Goal: Task Accomplishment & Management: Complete application form

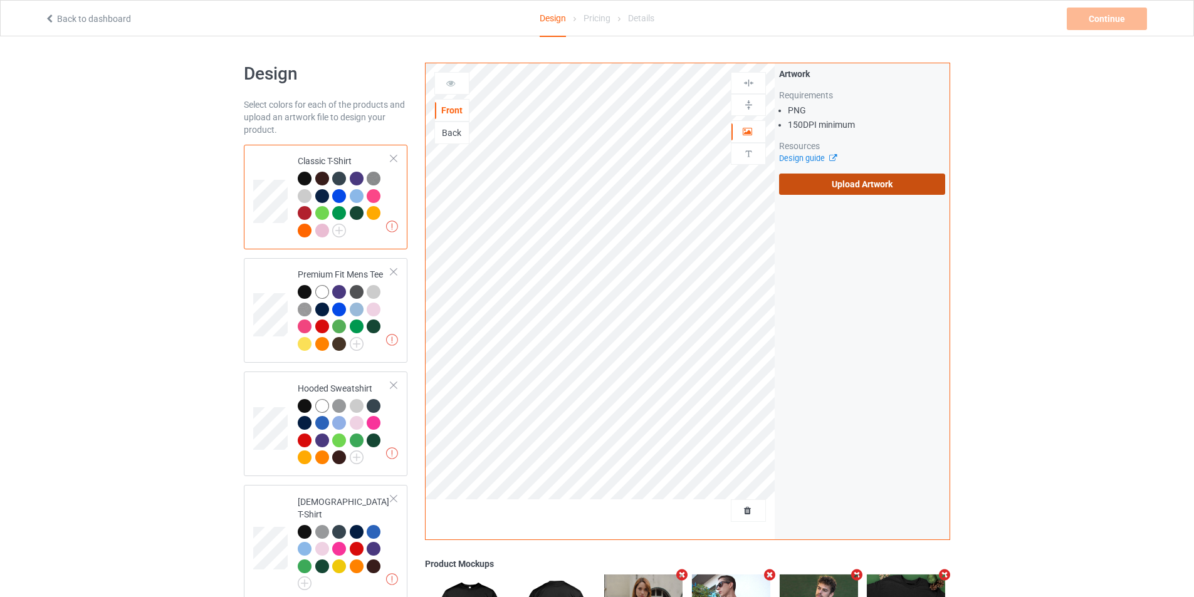
click at [802, 185] on label "Upload Artwork" at bounding box center [862, 184] width 166 height 21
click at [0, 0] on input "Upload Artwork" at bounding box center [0, 0] width 0 height 0
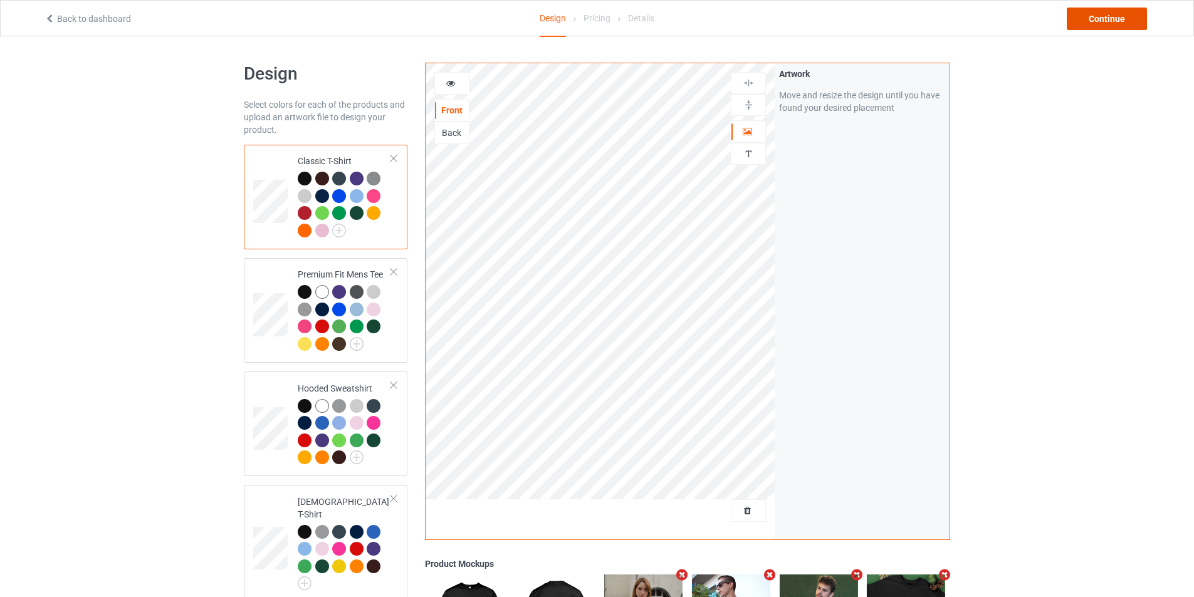
click at [1090, 19] on div "Continue" at bounding box center [1107, 19] width 80 height 23
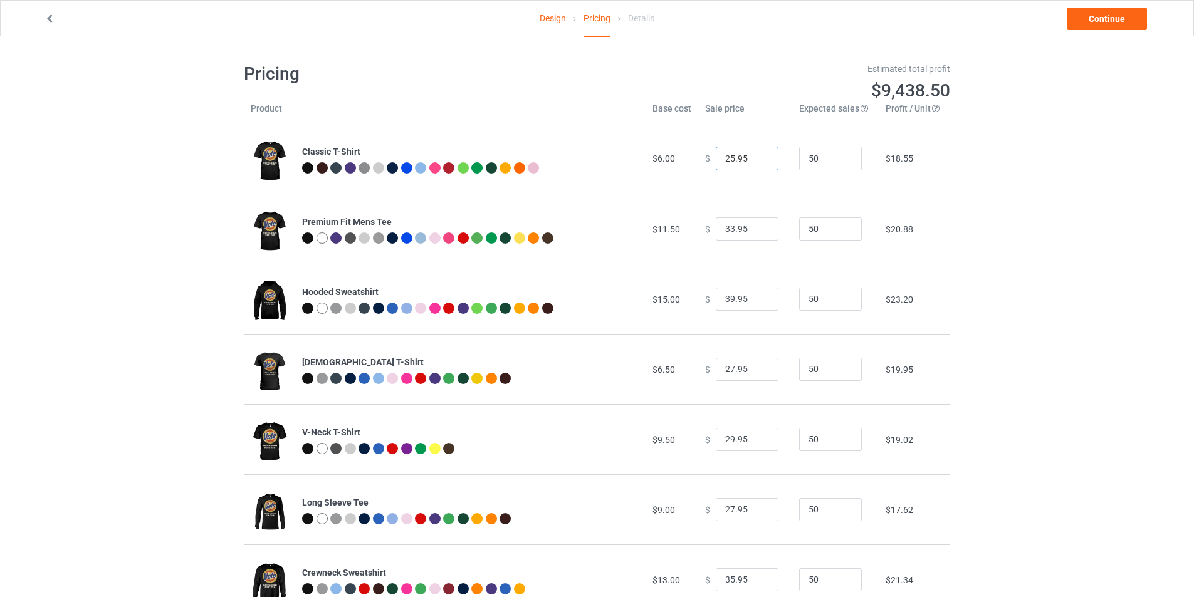
type input "25.95"
click at [760, 158] on input "25.95" at bounding box center [747, 159] width 63 height 24
type input "34.95"
click at [755, 224] on input "34.95" at bounding box center [747, 230] width 63 height 24
type input "40.95"
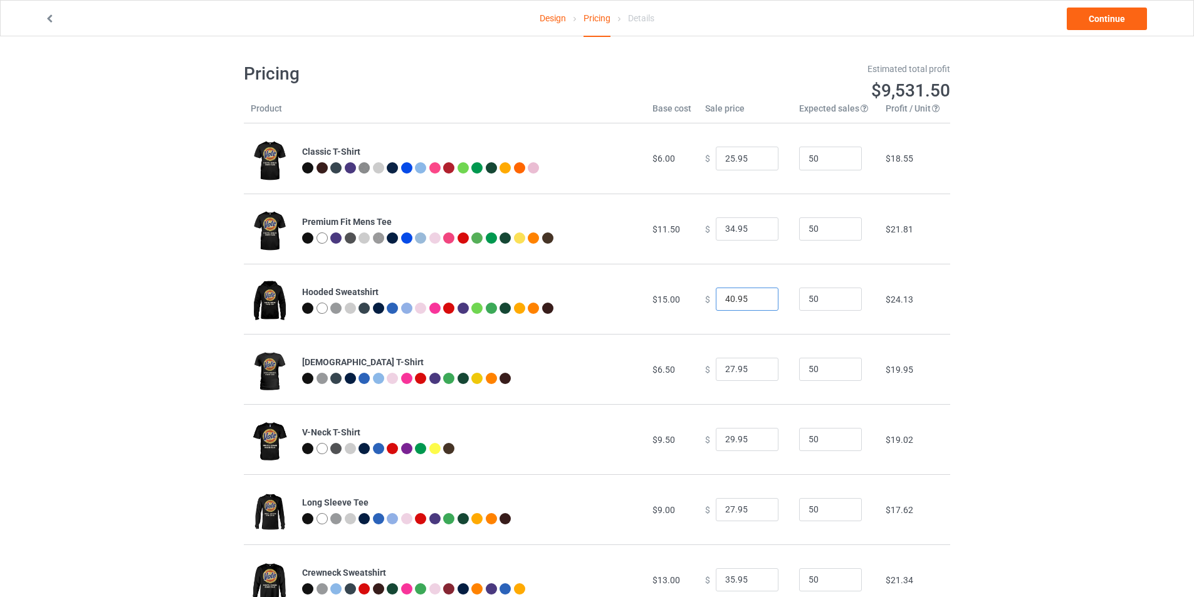
click at [758, 298] on input "40.95" at bounding box center [747, 300] width 63 height 24
type input "28.95"
click at [755, 366] on input "28.95" at bounding box center [747, 370] width 63 height 24
type input "30.95"
click at [757, 438] on input "30.95" at bounding box center [747, 440] width 63 height 24
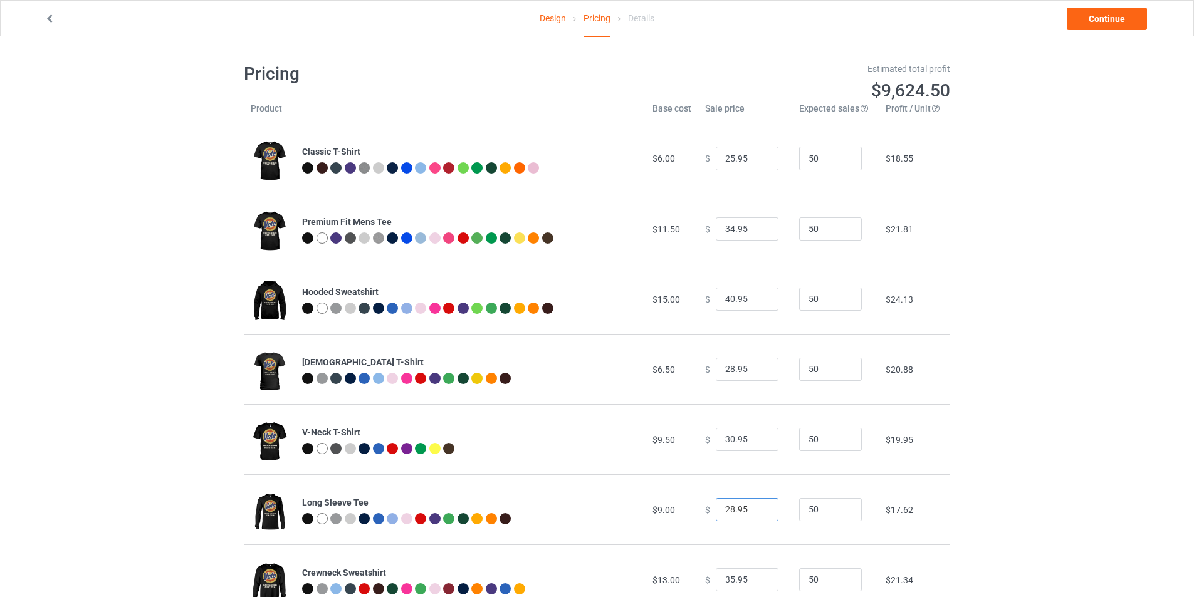
type input "28.95"
click at [755, 508] on input "28.95" at bounding box center [747, 510] width 63 height 24
click at [1113, 21] on link "Continue" at bounding box center [1107, 19] width 80 height 23
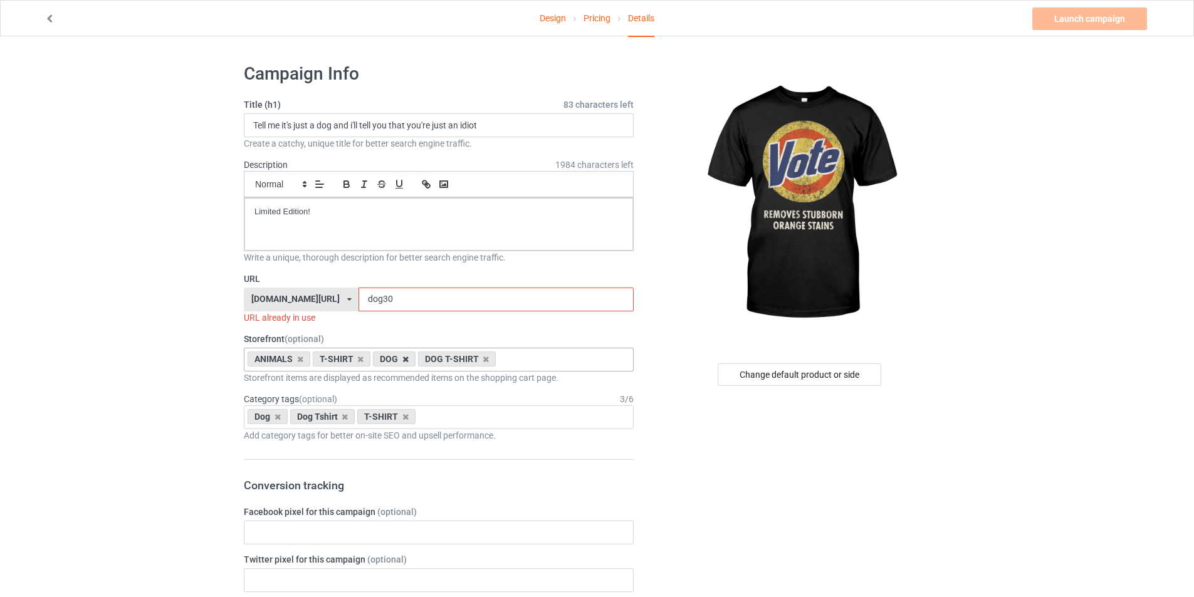
click at [403, 362] on icon at bounding box center [405, 359] width 6 height 8
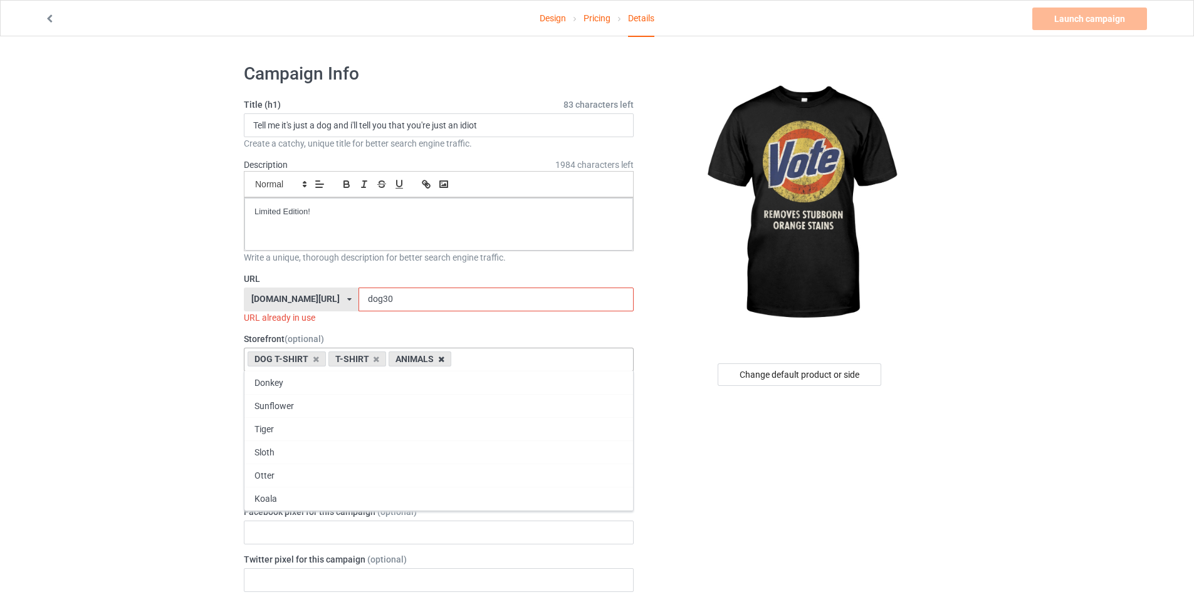
click at [438, 360] on icon at bounding box center [441, 359] width 6 height 8
click at [315, 362] on icon at bounding box center [316, 359] width 6 height 8
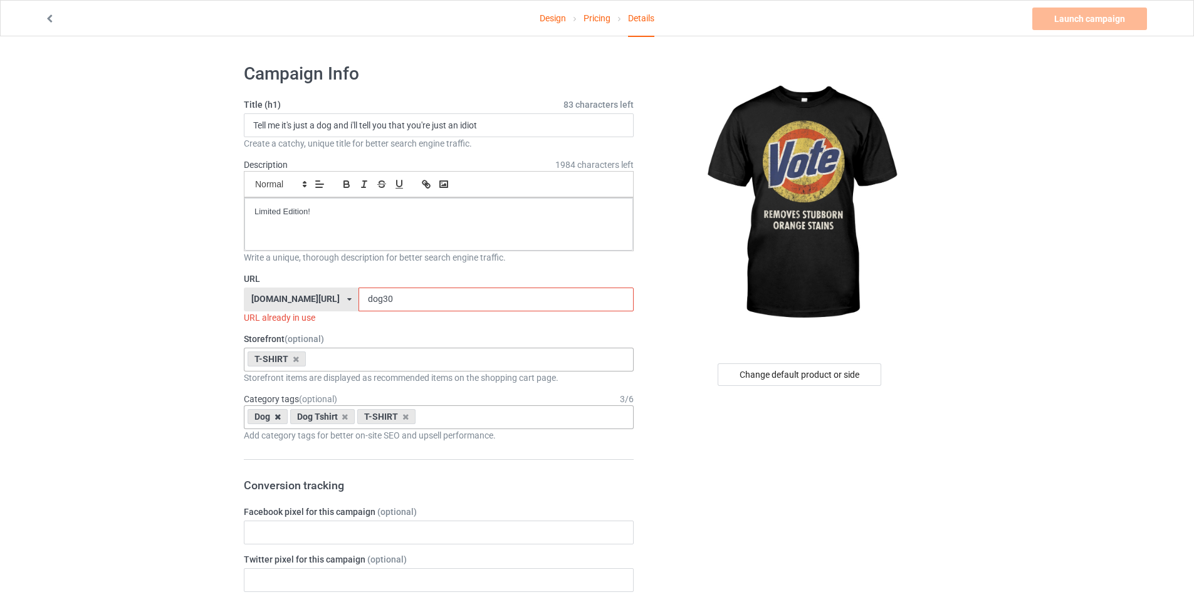
click at [278, 417] on icon at bounding box center [278, 417] width 6 height 8
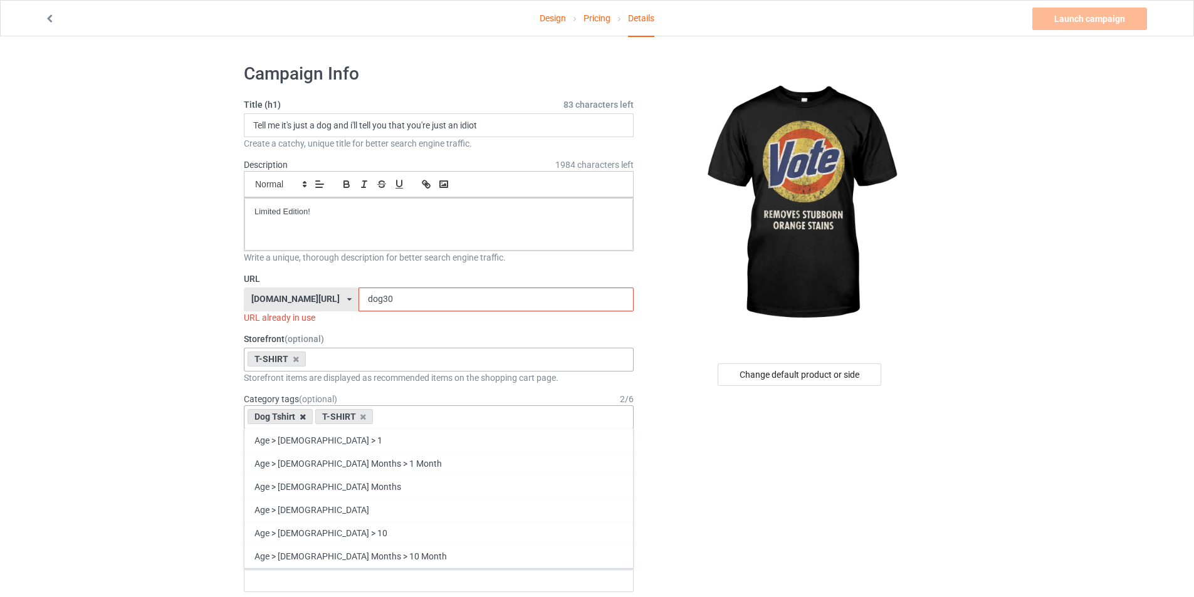
click at [300, 415] on icon at bounding box center [303, 417] width 6 height 8
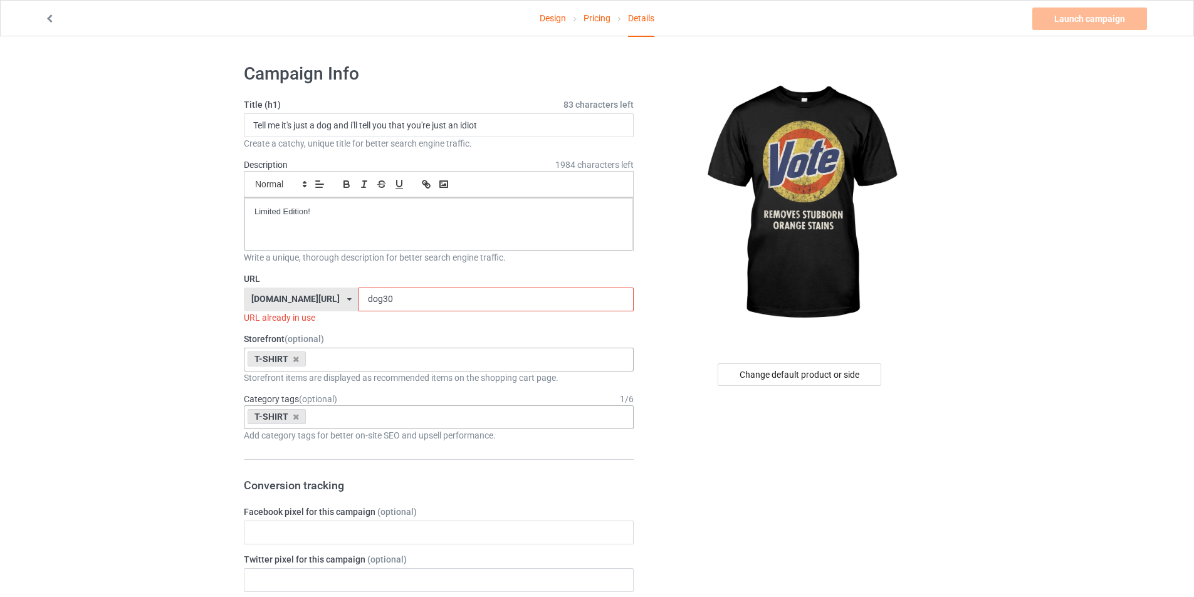
click at [415, 293] on input "dog30" at bounding box center [496, 300] width 275 height 24
drag, startPoint x: 415, startPoint y: 293, endPoint x: 248, endPoint y: 286, distance: 166.9
click at [248, 286] on div "URL [DOMAIN_NAME][URL] [DOMAIN_NAME][URL] [DOMAIN_NAME]/ [DOMAIN_NAME]/ [DOMAIN…" at bounding box center [439, 298] width 390 height 51
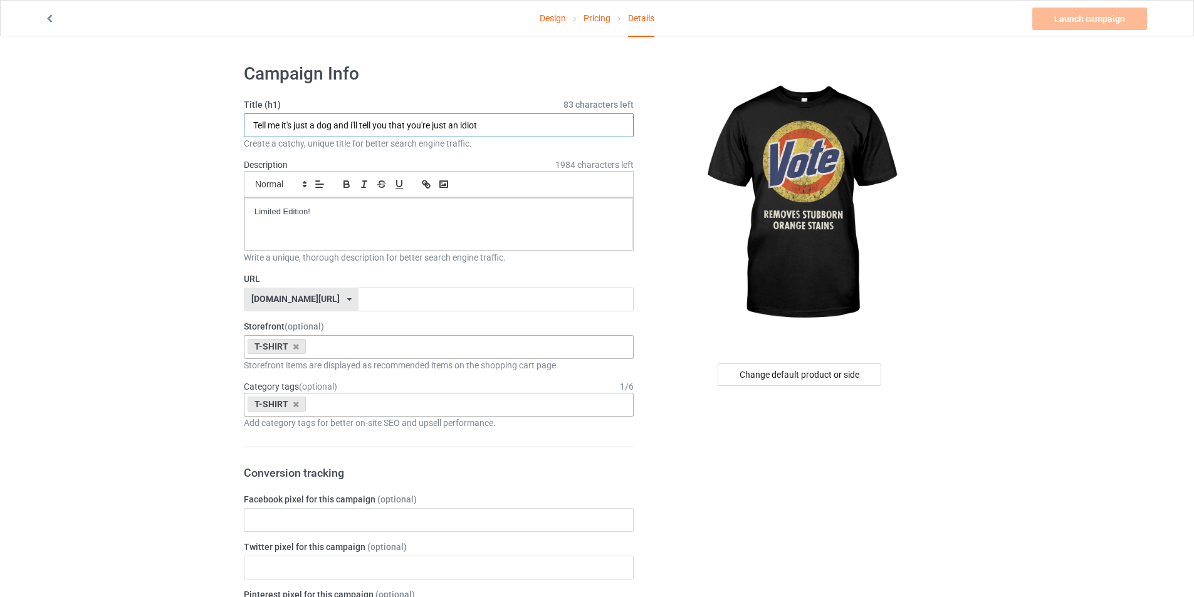
drag, startPoint x: 500, startPoint y: 125, endPoint x: 50, endPoint y: 127, distance: 449.5
drag, startPoint x: 405, startPoint y: 126, endPoint x: 216, endPoint y: 126, distance: 189.3
type input "Vote removes stubborn orange stains"
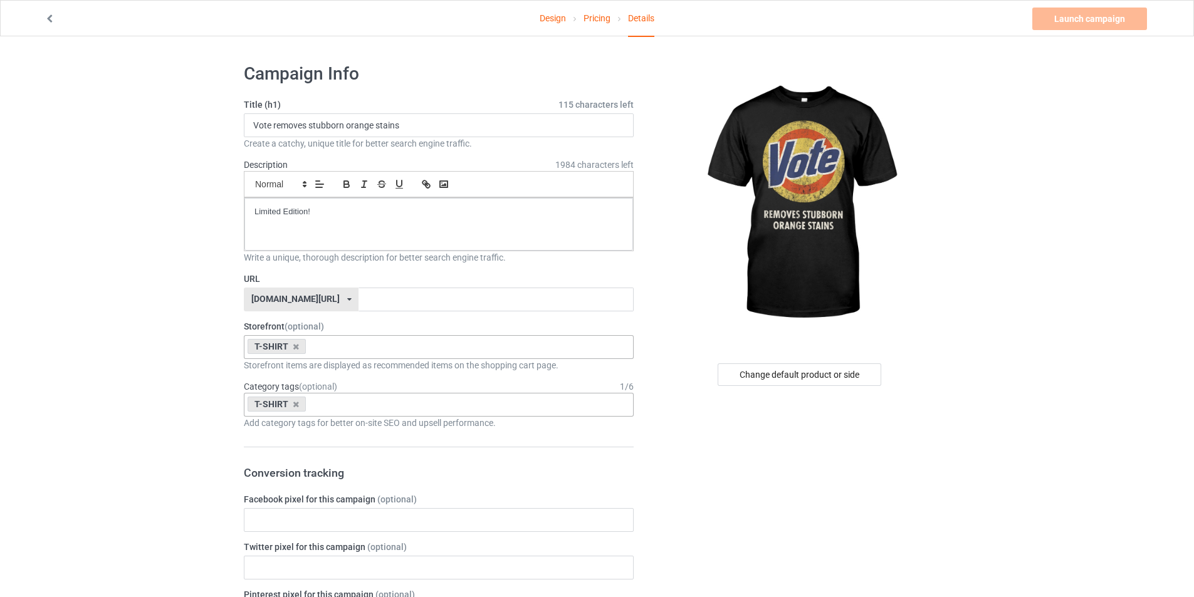
click at [360, 300] on input "text" at bounding box center [496, 300] width 275 height 24
type input "t"
type input "vote"
click at [1049, 14] on link "Launch campaign" at bounding box center [1089, 19] width 115 height 23
